Goal: Task Accomplishment & Management: Complete application form

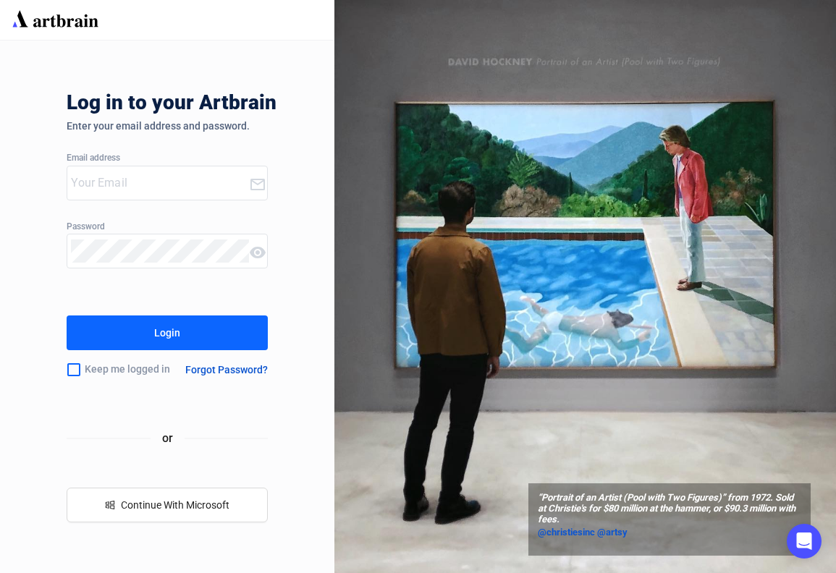
click at [165, 182] on input "email" at bounding box center [159, 183] width 177 height 23
type input "[EMAIL_ADDRESS][PERSON_NAME][DOMAIN_NAME]"
click at [153, 340] on button "Login" at bounding box center [167, 333] width 200 height 35
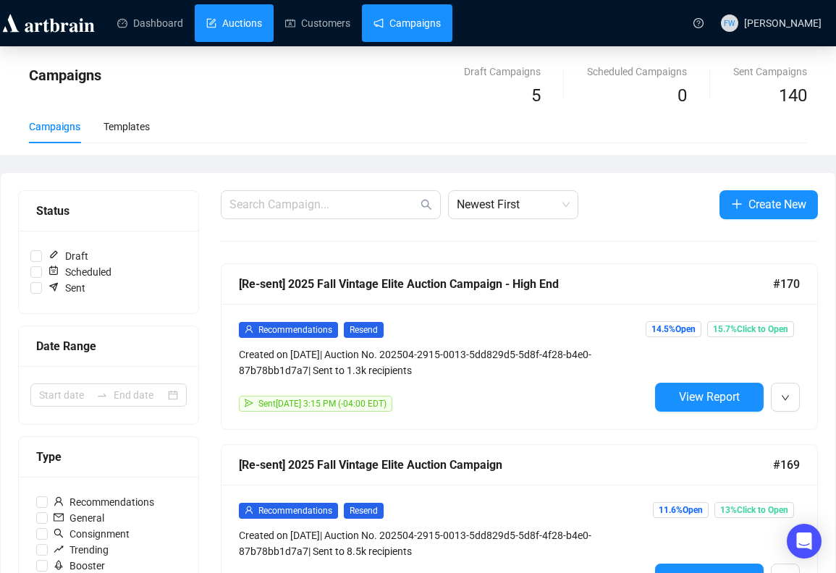
click at [221, 19] on link "Auctions" at bounding box center [234, 23] width 56 height 38
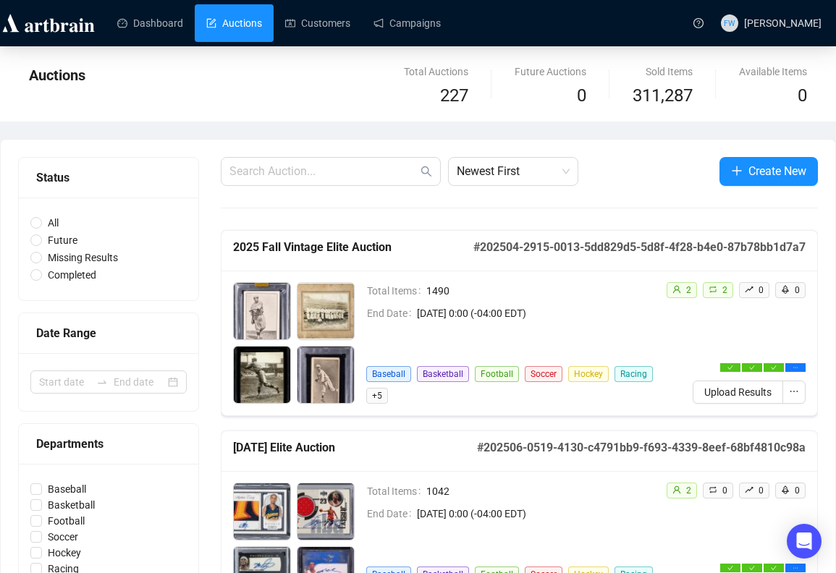
click at [748, 177] on span "Create New" at bounding box center [777, 171] width 58 height 18
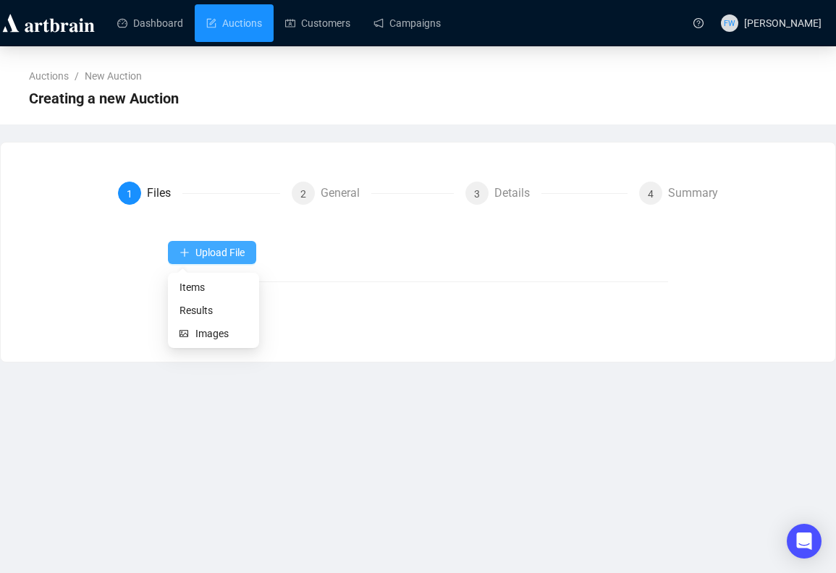
click at [213, 251] on span "Upload File" at bounding box center [219, 253] width 49 height 12
click at [216, 290] on span "Items" at bounding box center [213, 287] width 68 height 16
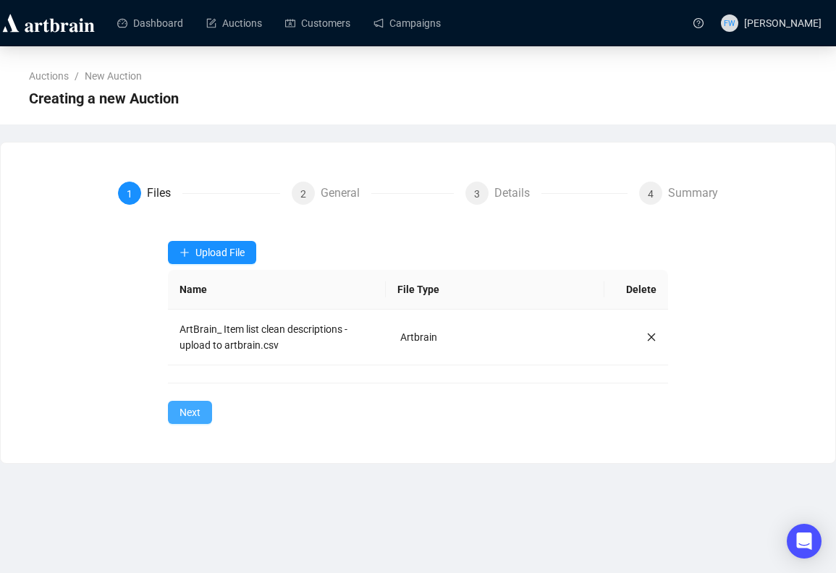
click at [191, 415] on span "Next" at bounding box center [189, 413] width 21 height 16
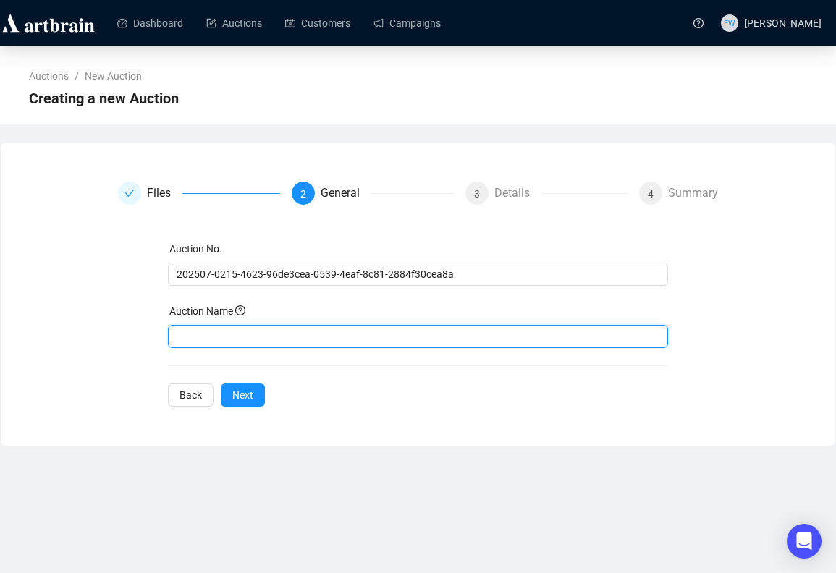
click at [215, 343] on input "text" at bounding box center [418, 336] width 500 height 23
type input "2025 Fall Pop Culture Auction"
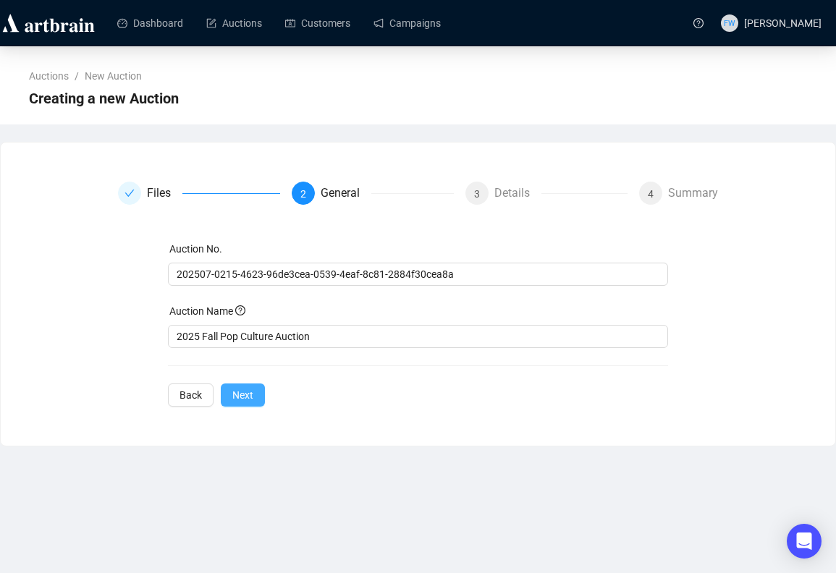
click at [240, 399] on span "Next" at bounding box center [242, 395] width 21 height 16
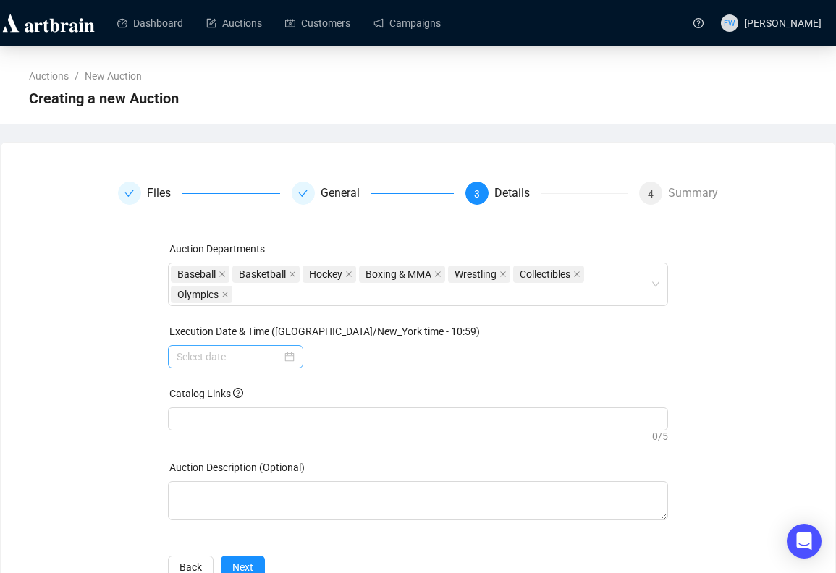
click at [292, 360] on div at bounding box center [235, 356] width 135 height 23
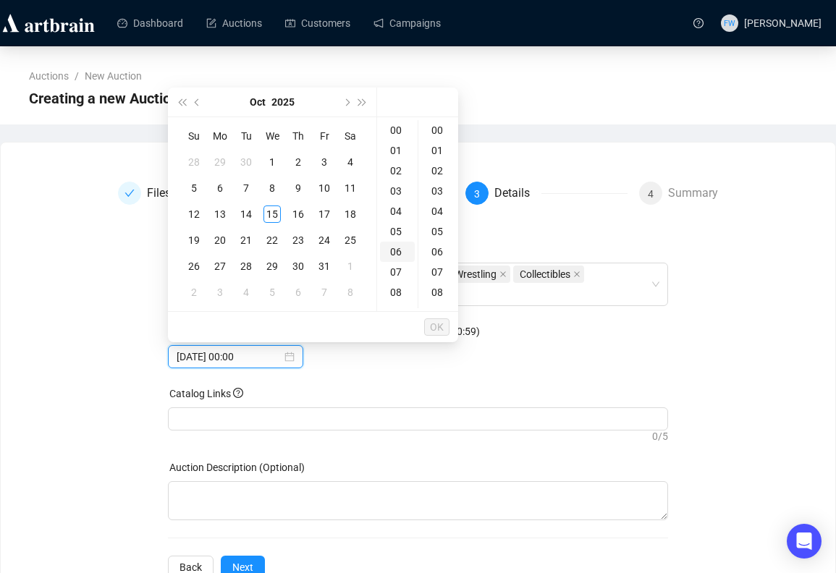
type input "[DATE] 00:00"
type input "[DATE] 04:00"
click at [352, 213] on div "18" at bounding box center [350, 214] width 17 height 17
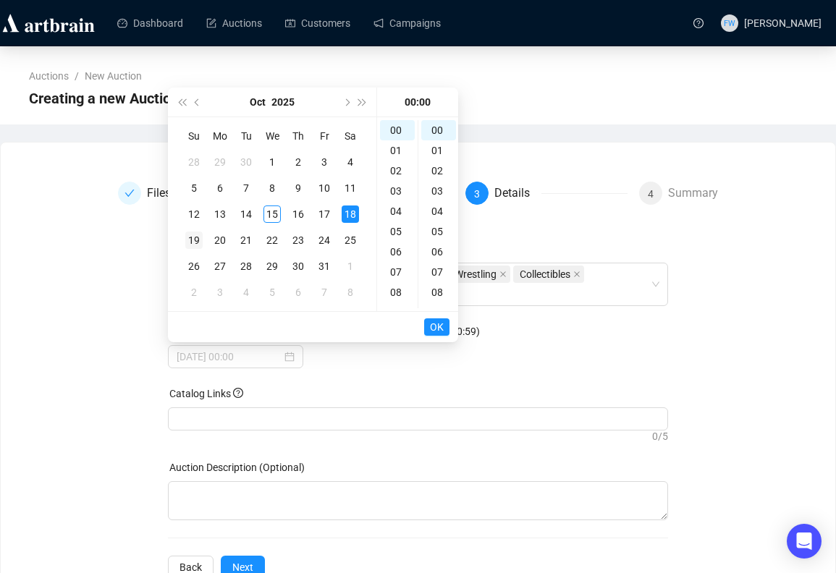
click at [191, 235] on div "19" at bounding box center [193, 240] width 17 height 17
type input "[DATE] 00:00"
click at [432, 326] on span "OK" at bounding box center [437, 327] width 14 height 28
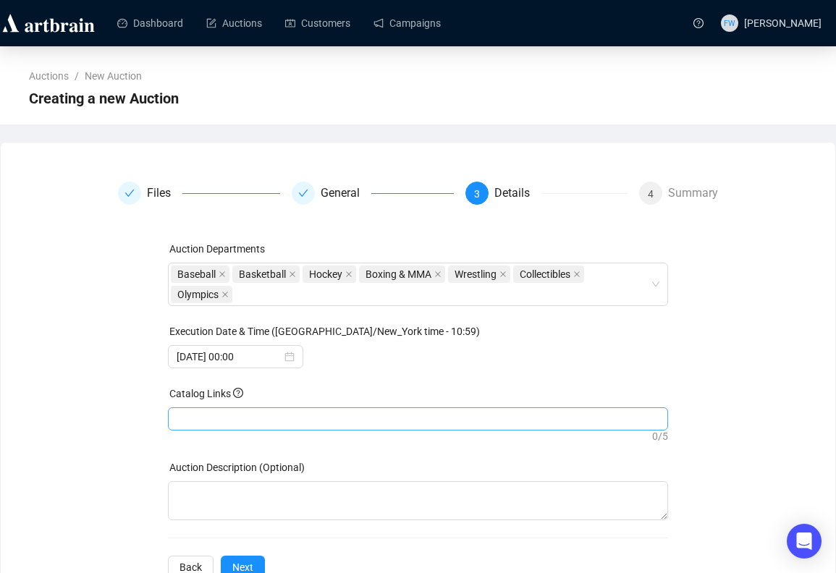
click at [263, 422] on div at bounding box center [418, 419] width 494 height 20
paste input "[URL][PERSON_NAME][DOMAIN_NAME]"
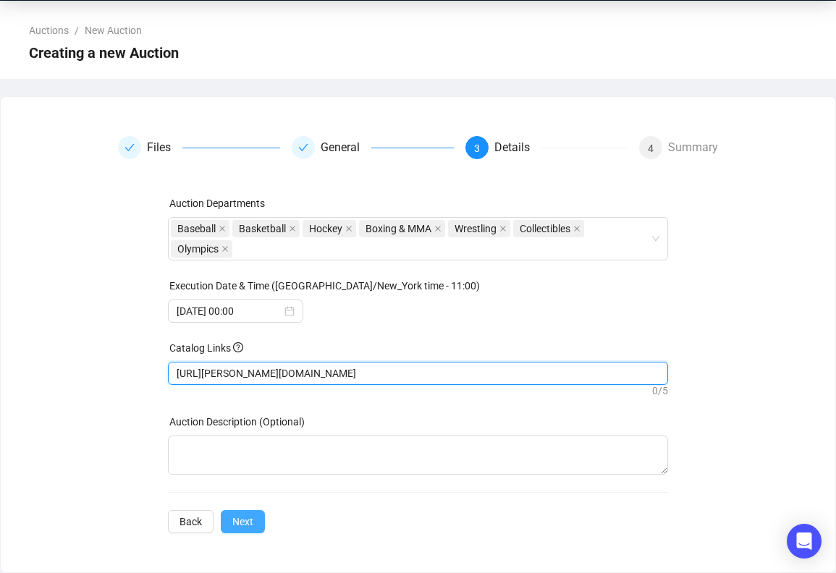
type input "[URL][PERSON_NAME][DOMAIN_NAME]"
click at [245, 522] on span "Next" at bounding box center [242, 522] width 21 height 16
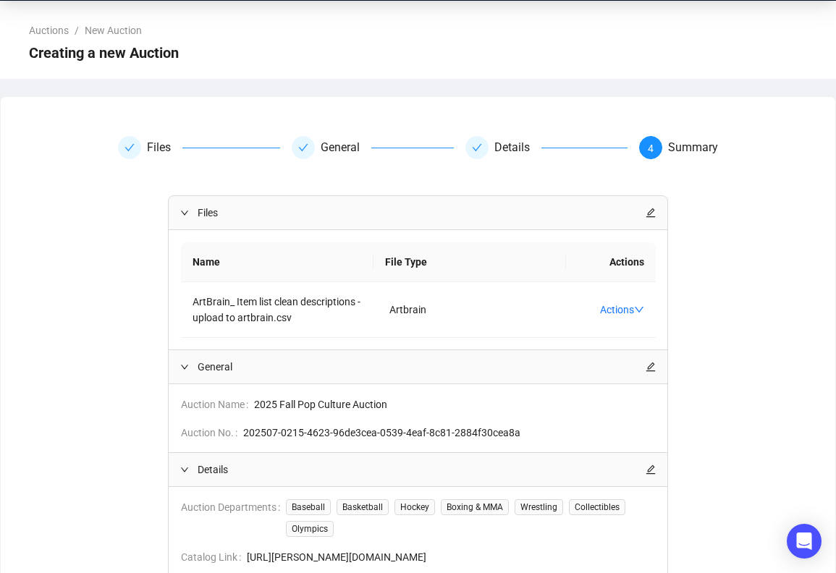
scroll to position [227, 0]
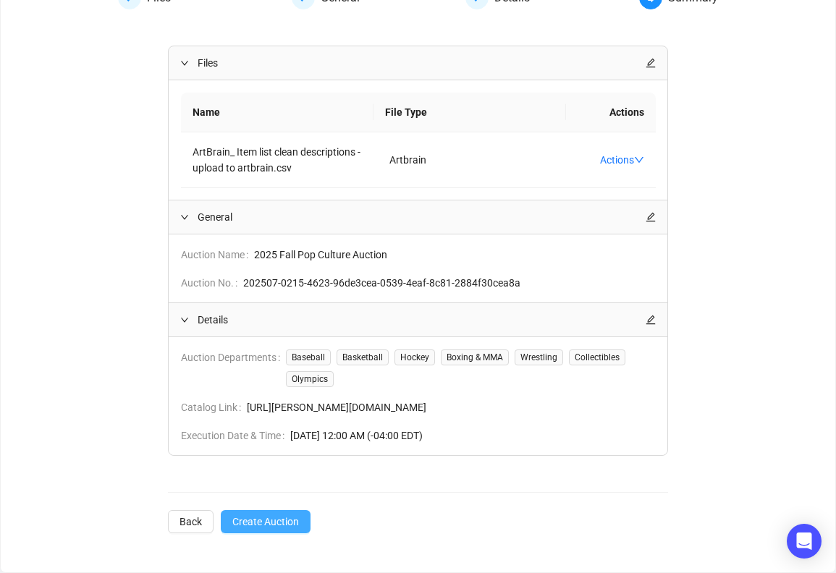
click at [277, 514] on span "Create Auction" at bounding box center [265, 522] width 67 height 16
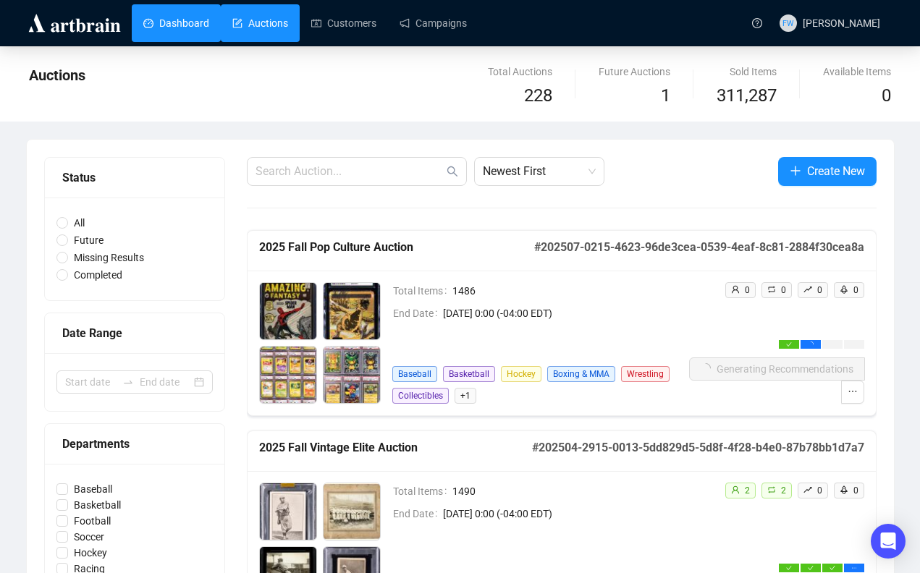
click at [164, 30] on link "Dashboard" at bounding box center [176, 23] width 66 height 38
